Goal: Information Seeking & Learning: Learn about a topic

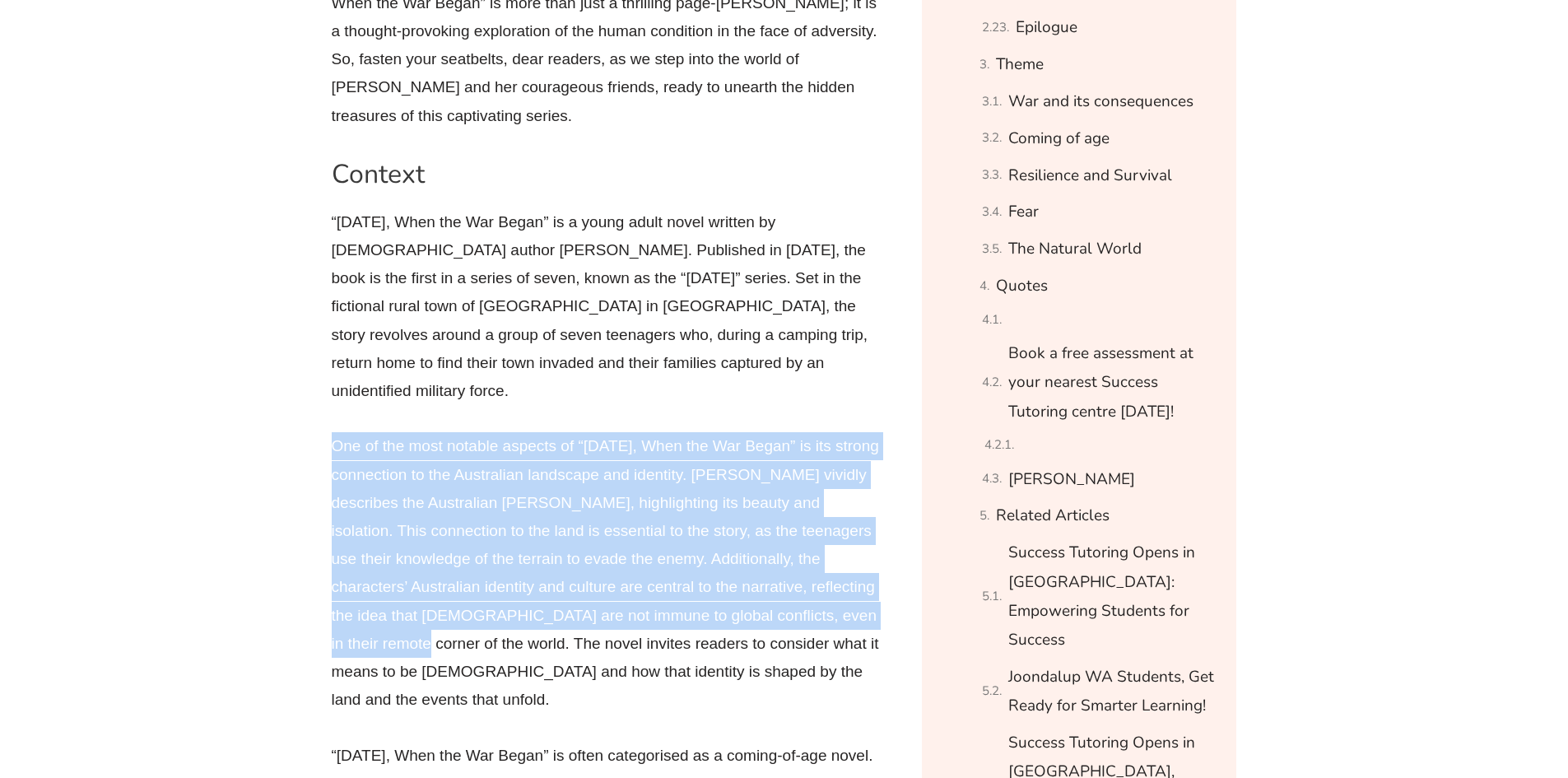
drag, startPoint x: 337, startPoint y: 396, endPoint x: 413, endPoint y: 603, distance: 220.5
click at [413, 603] on p "One of the most notable aspects of “[DATE], When the War Began” is its strong c…" at bounding box center [607, 572] width 551 height 281
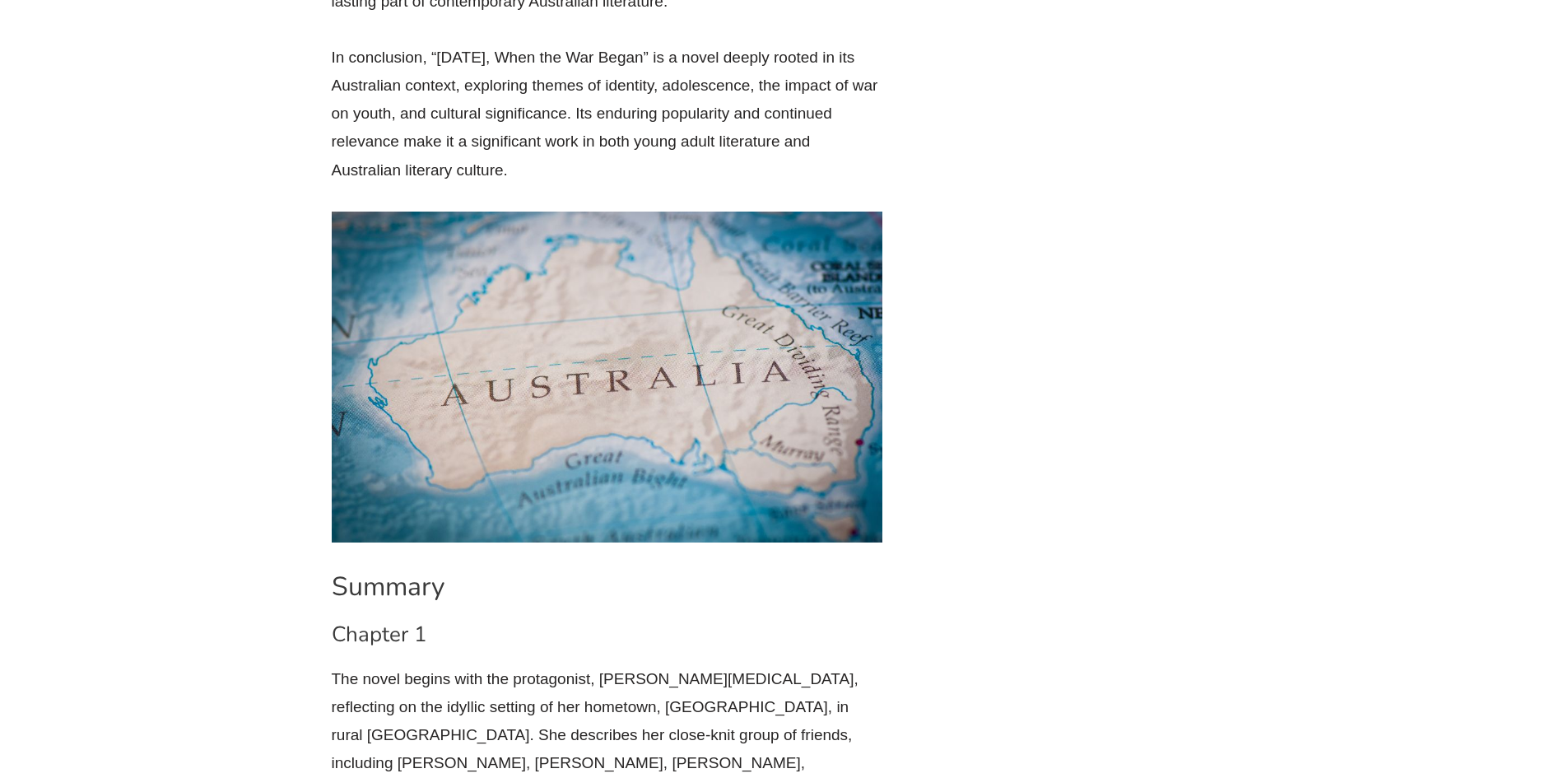
scroll to position [3756, 0]
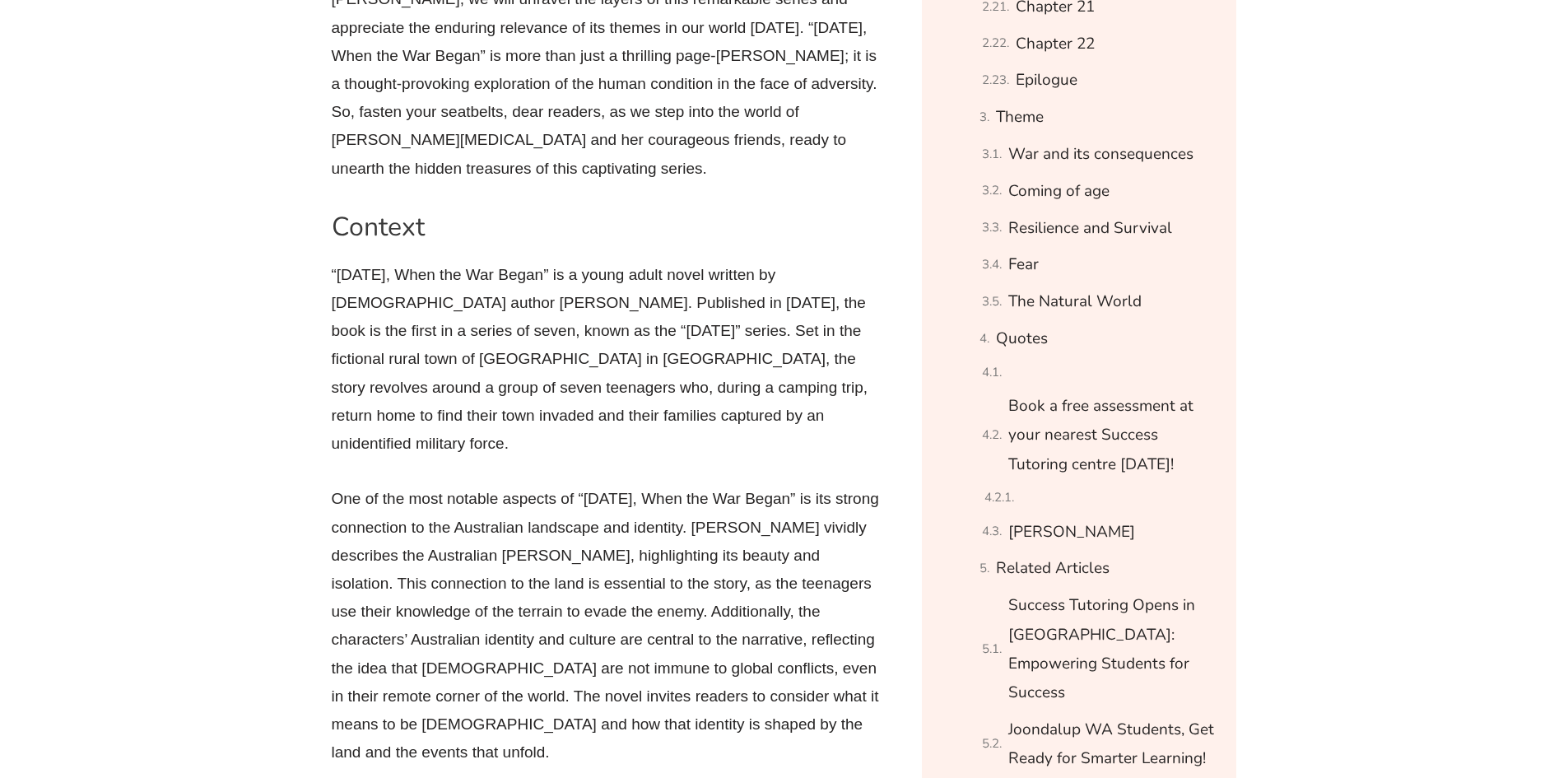
scroll to position [1646, 0]
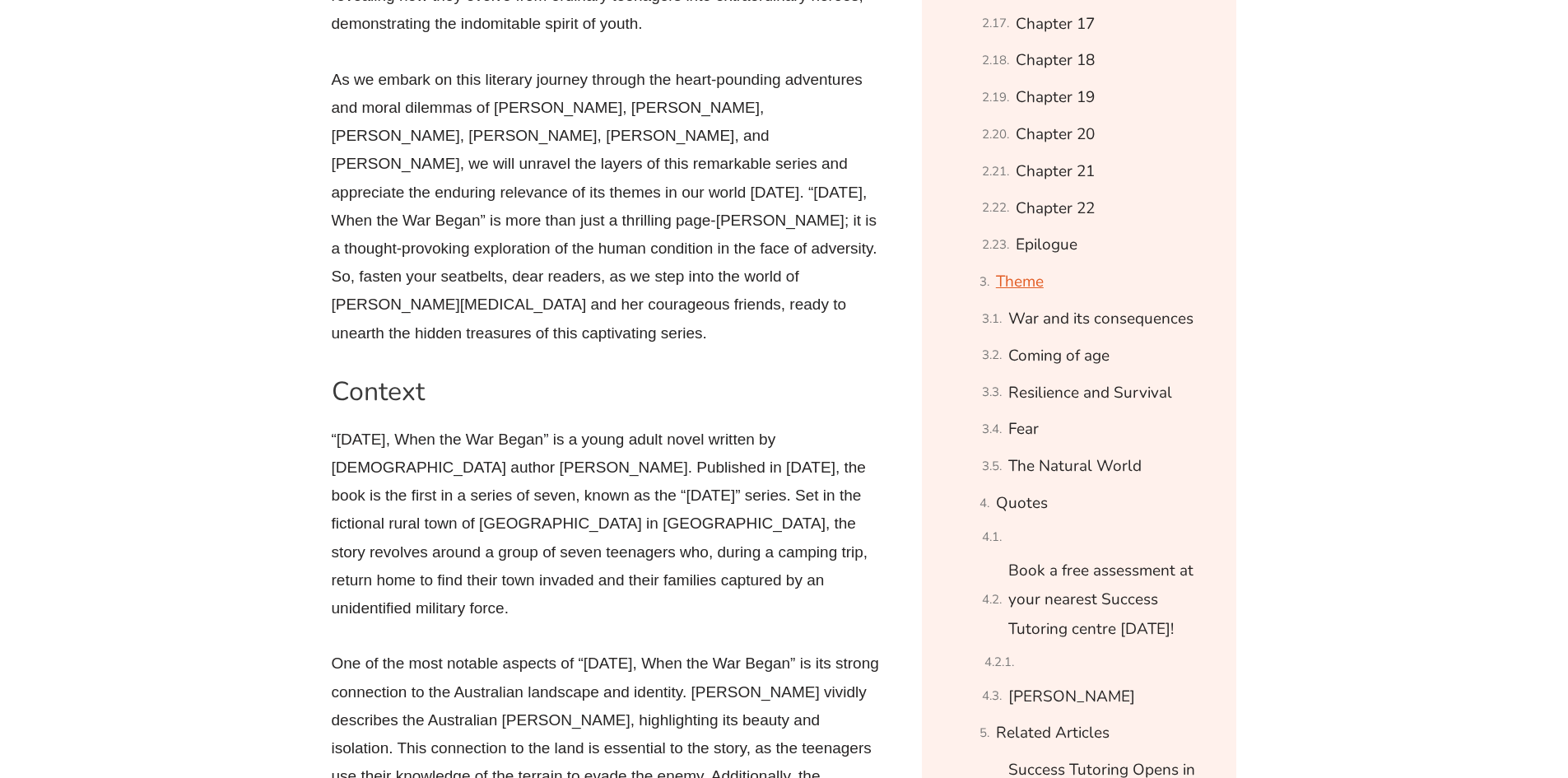
click at [1011, 297] on link "Theme" at bounding box center [1019, 282] width 47 height 29
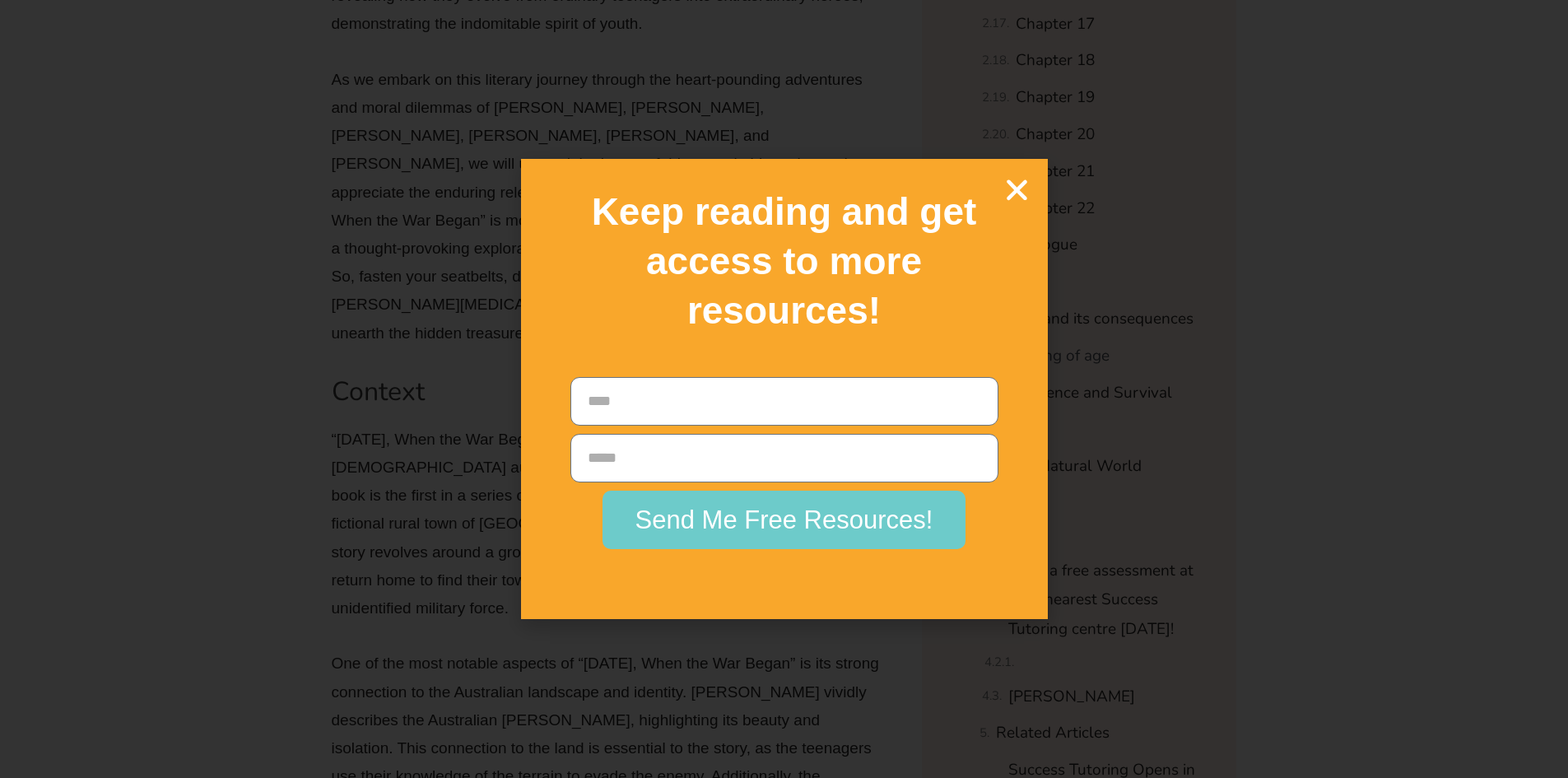
scroll to position [17373, 0]
click at [1028, 179] on icon "Close" at bounding box center [1017, 190] width 29 height 29
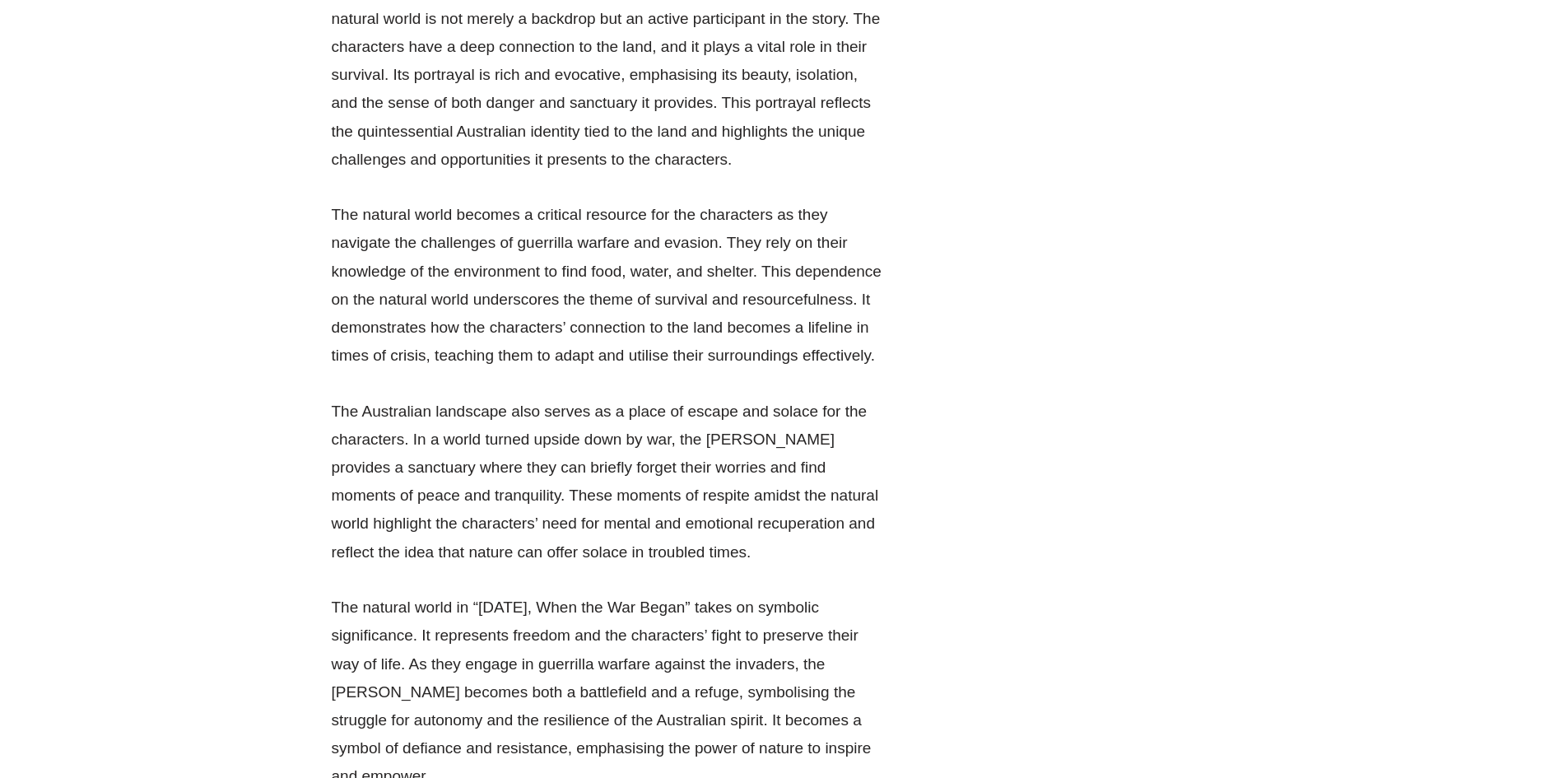
scroll to position [26836, 0]
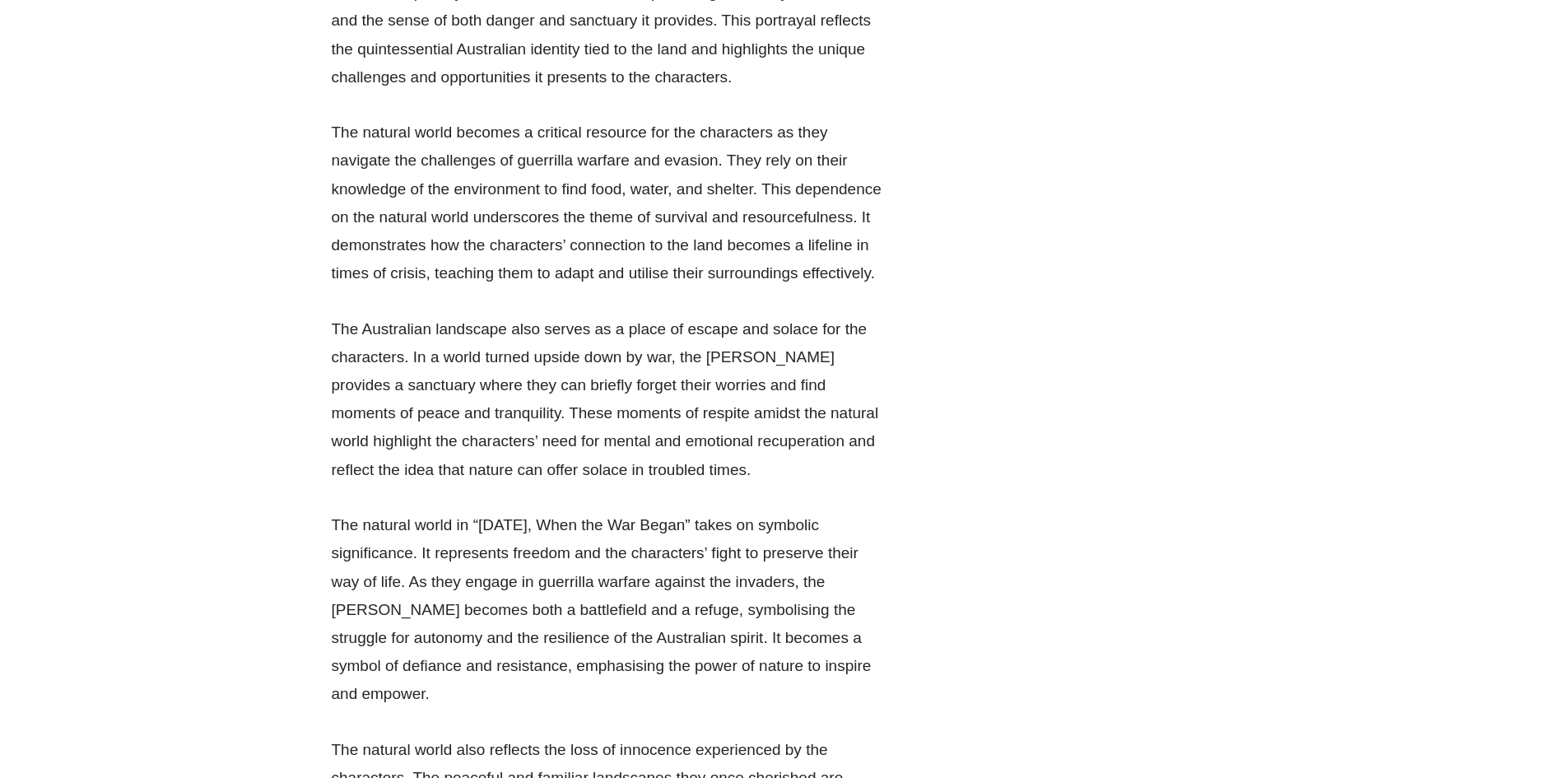
drag, startPoint x: 435, startPoint y: 124, endPoint x: 499, endPoint y: 237, distance: 129.9
drag, startPoint x: 439, startPoint y: 355, endPoint x: 483, endPoint y: 414, distance: 73.6
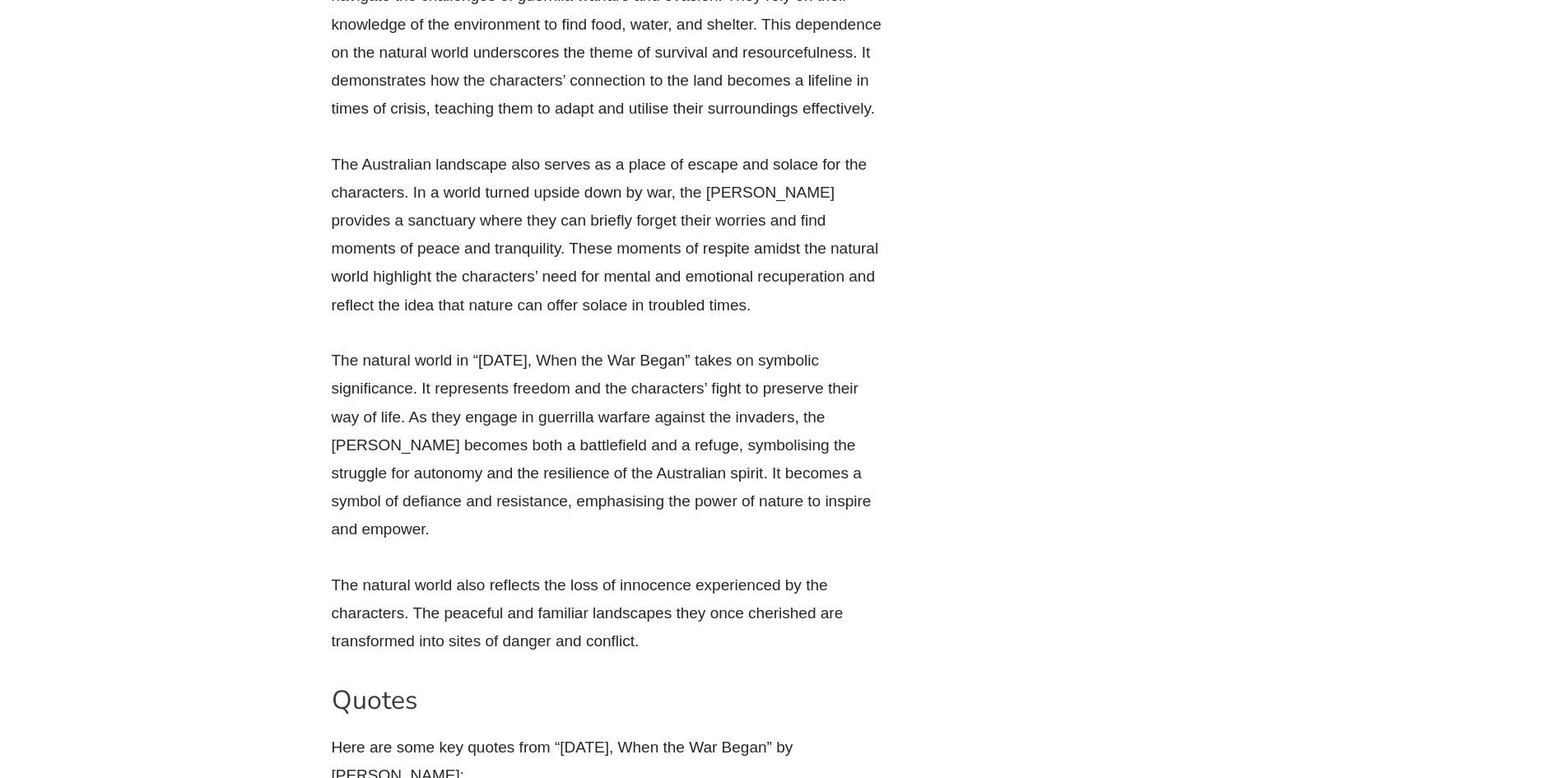
drag, startPoint x: 805, startPoint y: 277, endPoint x: 814, endPoint y: 355, distance: 78.5
drag, startPoint x: 438, startPoint y: 188, endPoint x: 480, endPoint y: 241, distance: 67.6
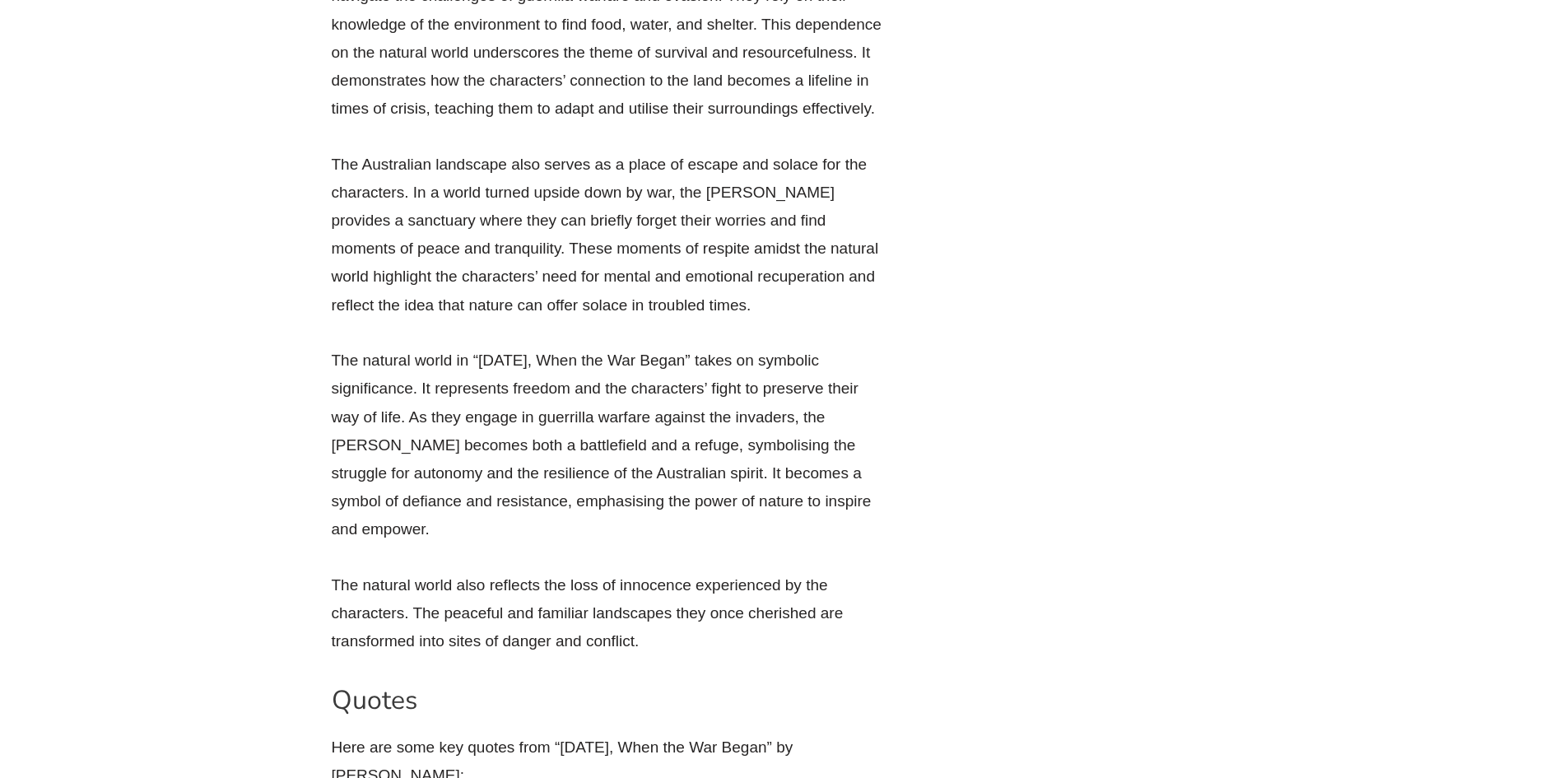
copy li "If I had known that you were going to die in our arms I would have held you eve…"
drag, startPoint x: 572, startPoint y: 220, endPoint x: 640, endPoint y: 233, distance: 69.2
copy li "squeezed"
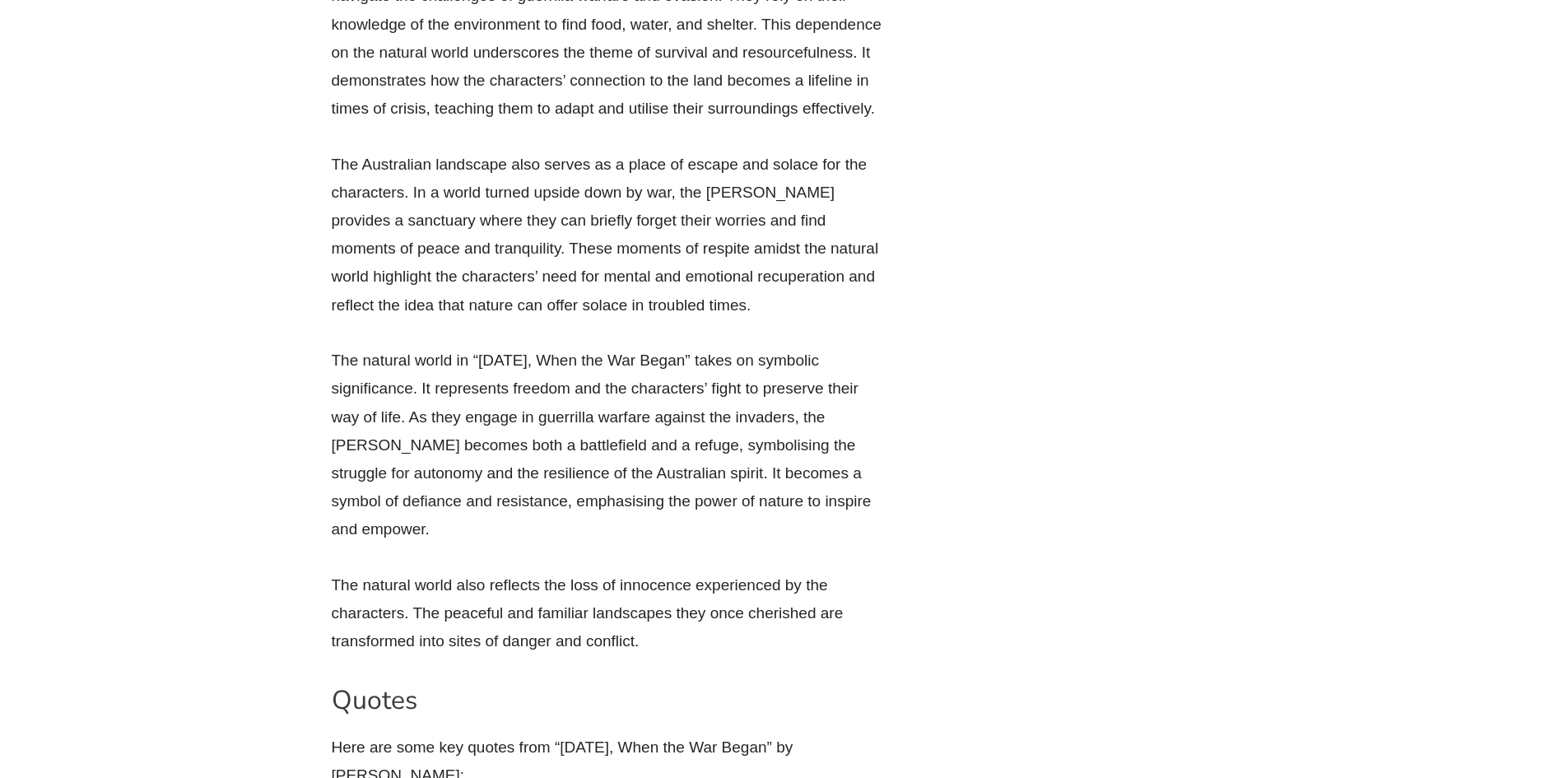
scroll to position [27083, 0]
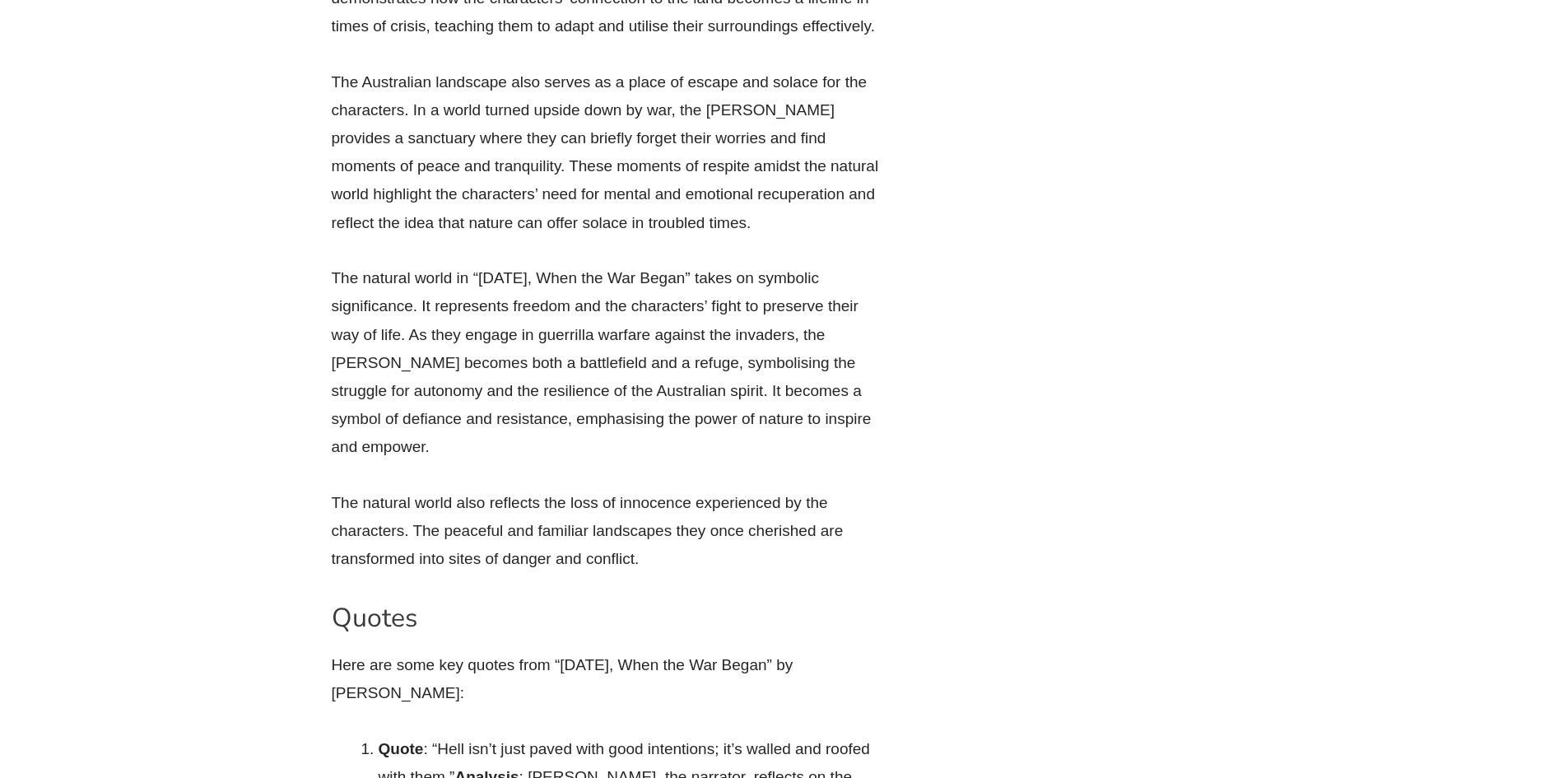
drag, startPoint x: 570, startPoint y: 365, endPoint x: 610, endPoint y: 361, distance: 40.2
drag, startPoint x: 683, startPoint y: 366, endPoint x: 735, endPoint y: 359, distance: 52.5
copy li "ruthless"
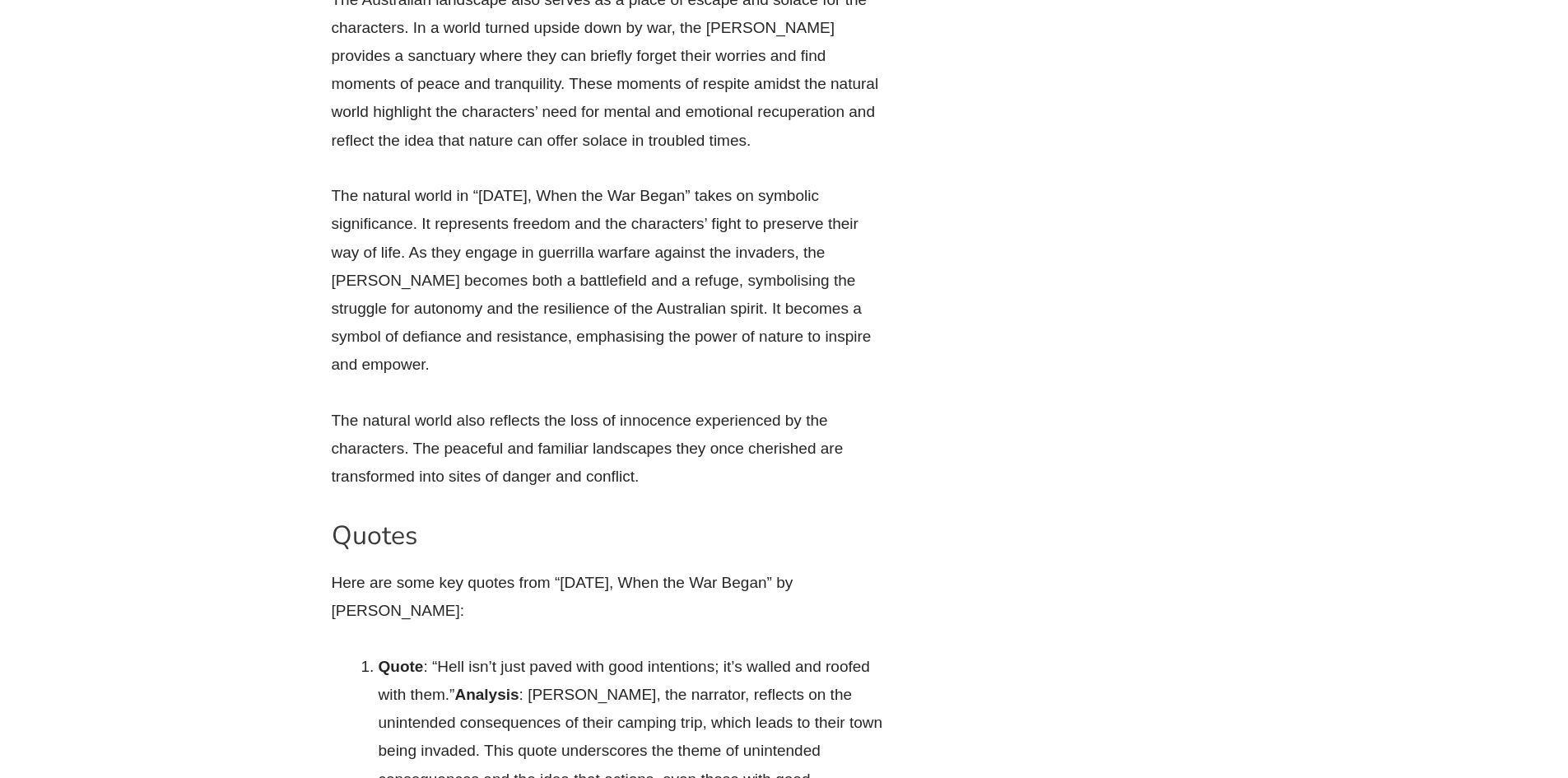
scroll to position [27247, 0]
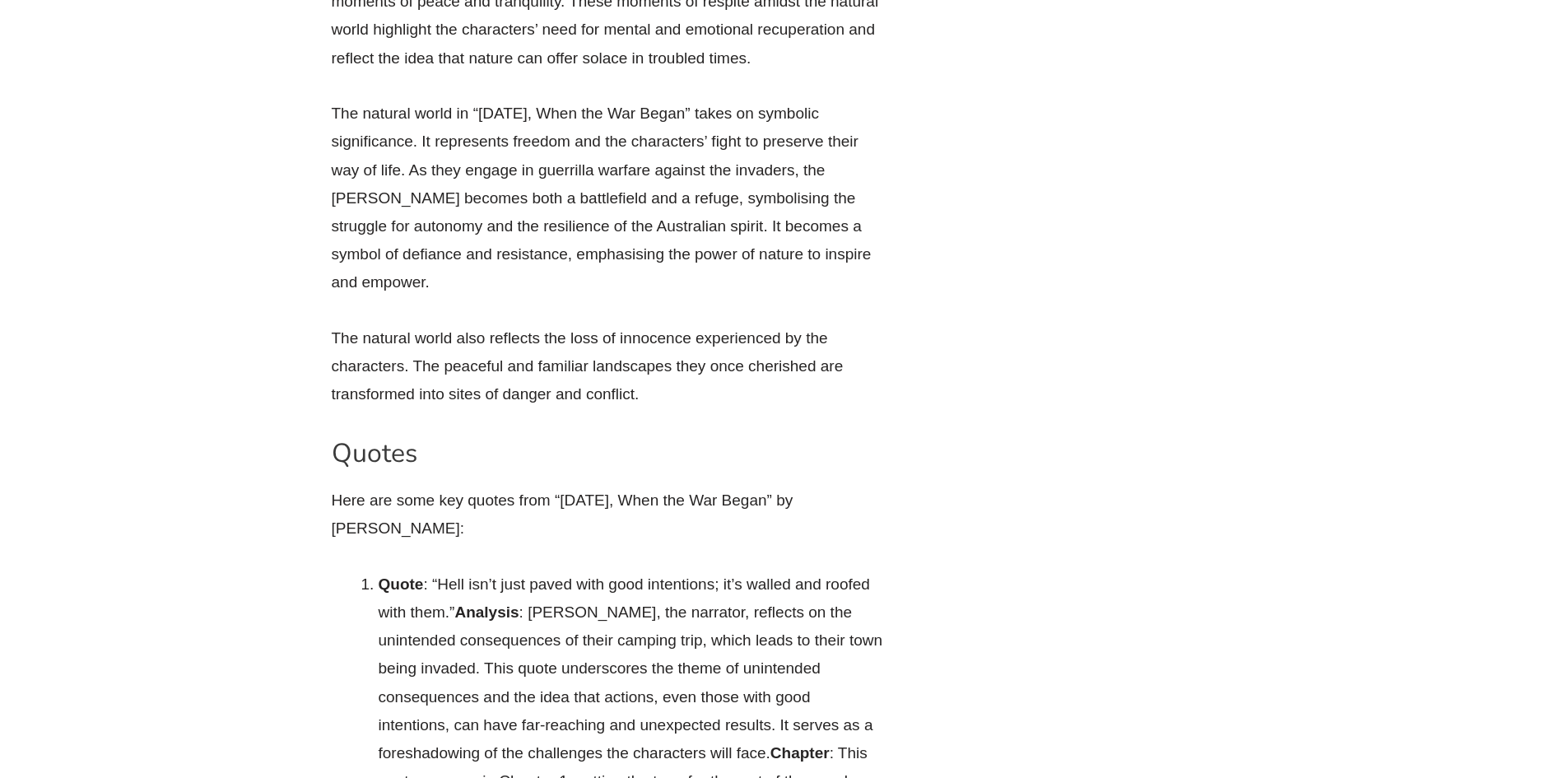
drag, startPoint x: 726, startPoint y: 448, endPoint x: 762, endPoint y: 447, distance: 36.0
copy li "heart"
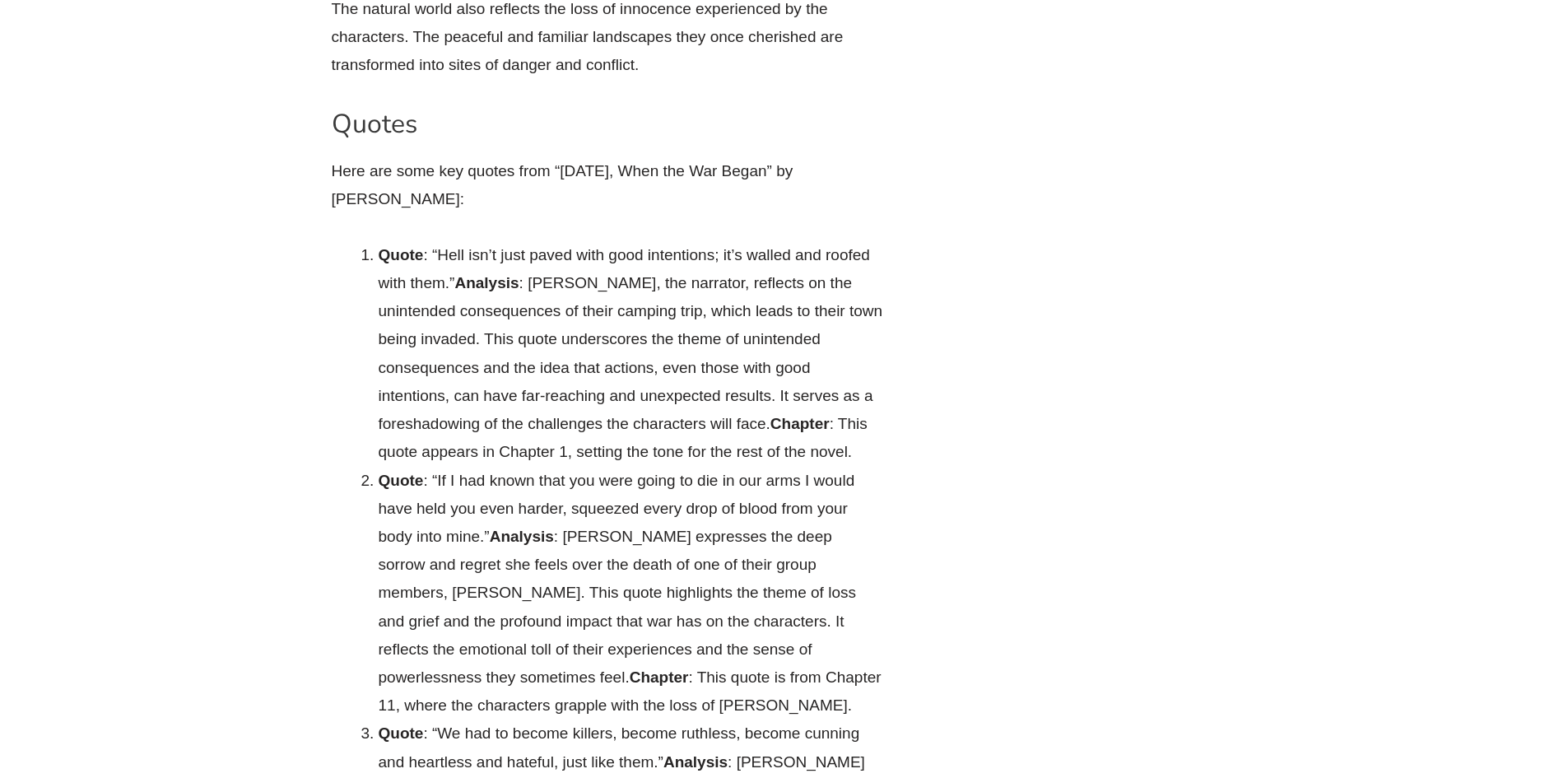
scroll to position [27495, 0]
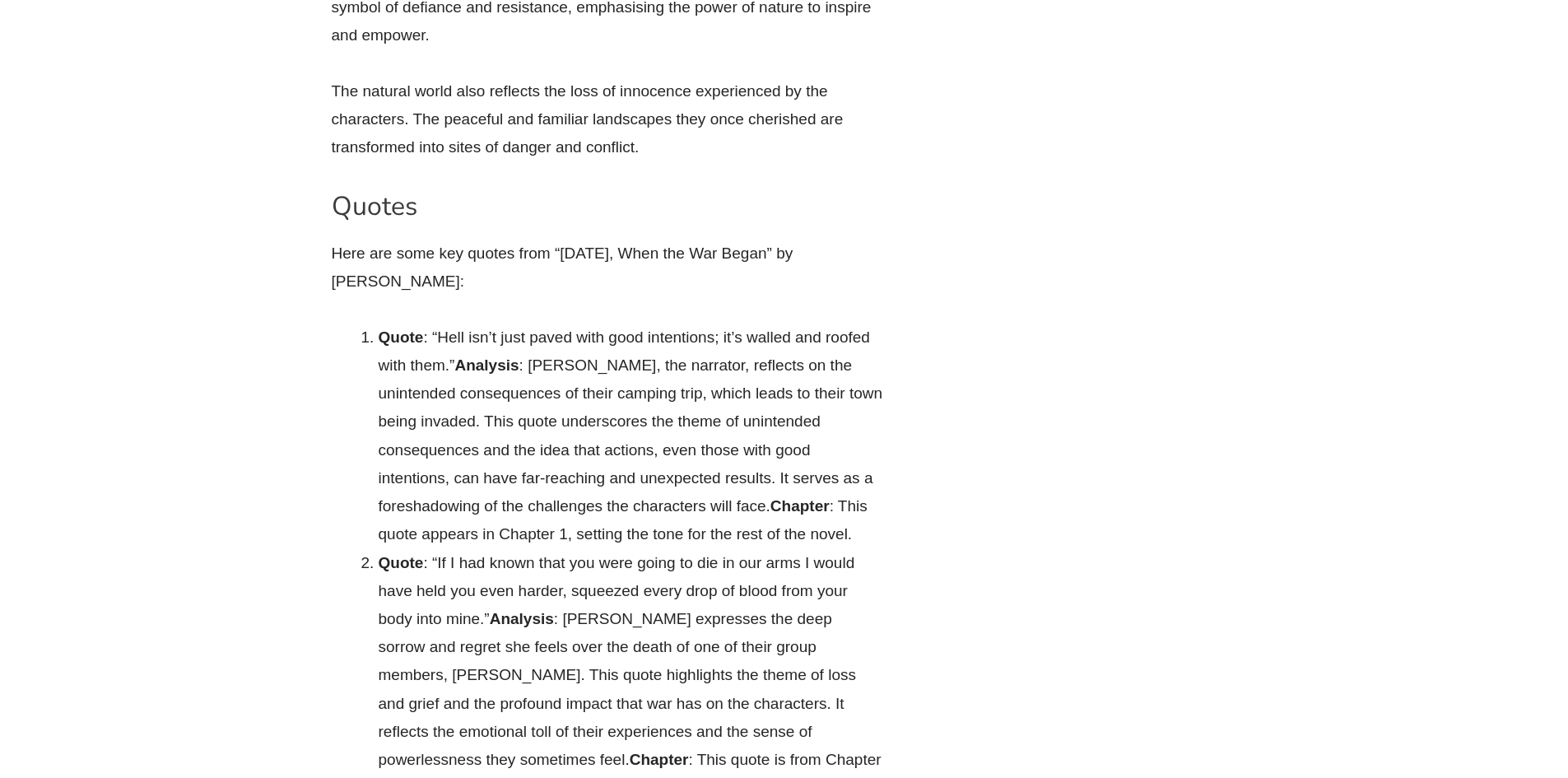
drag, startPoint x: 553, startPoint y: 231, endPoint x: 630, endPoint y: 231, distance: 77.0
copy li "going back"
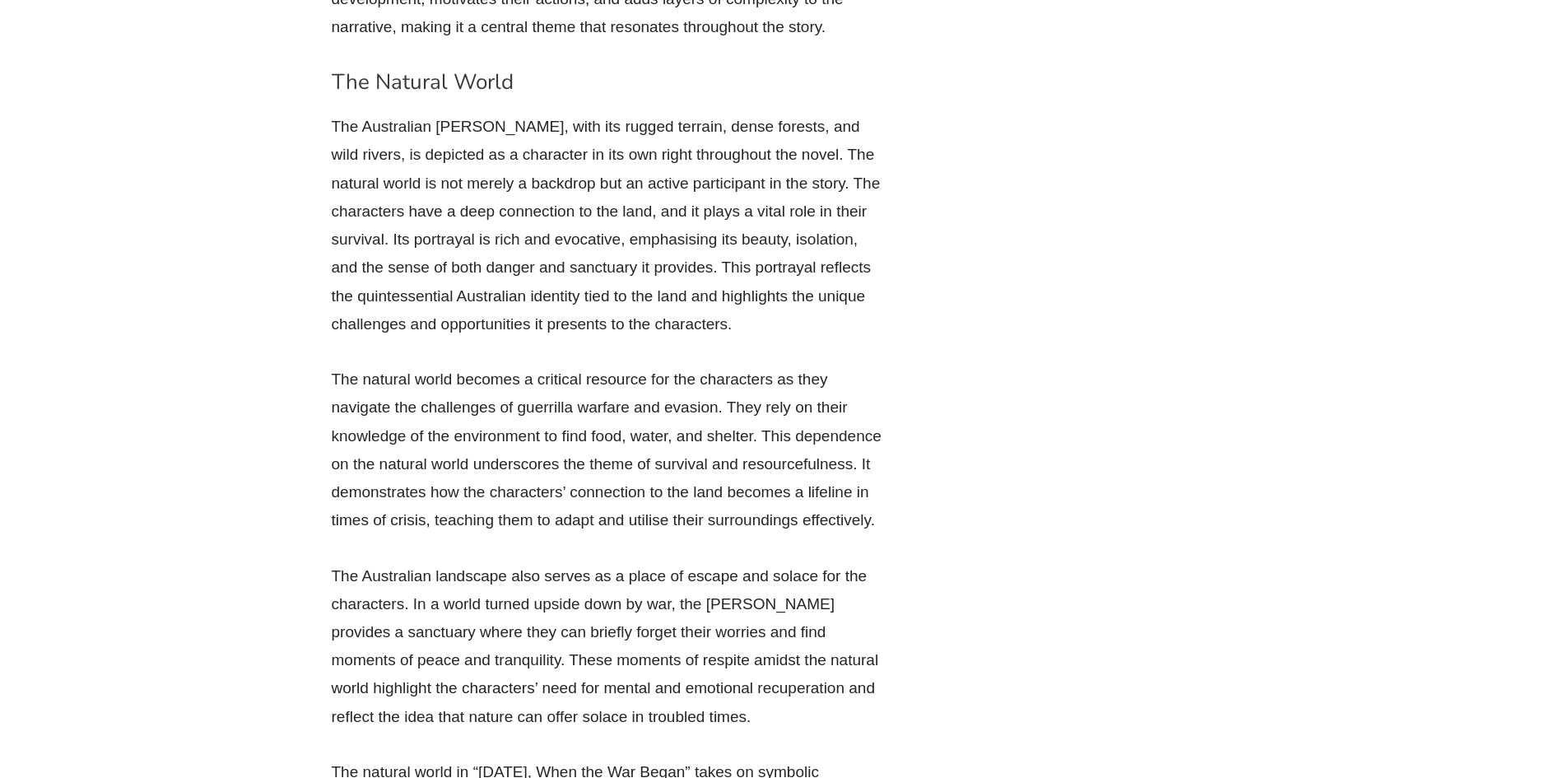
scroll to position [27001, 0]
